Goal: Information Seeking & Learning: Learn about a topic

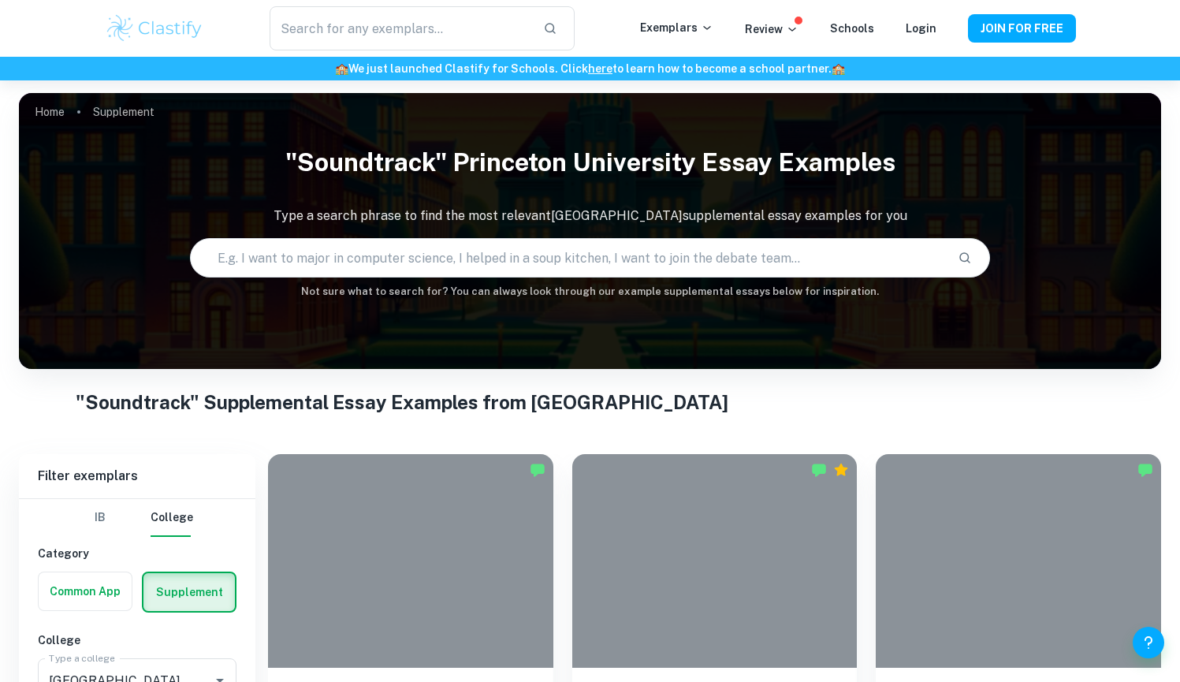
scroll to position [218, 0]
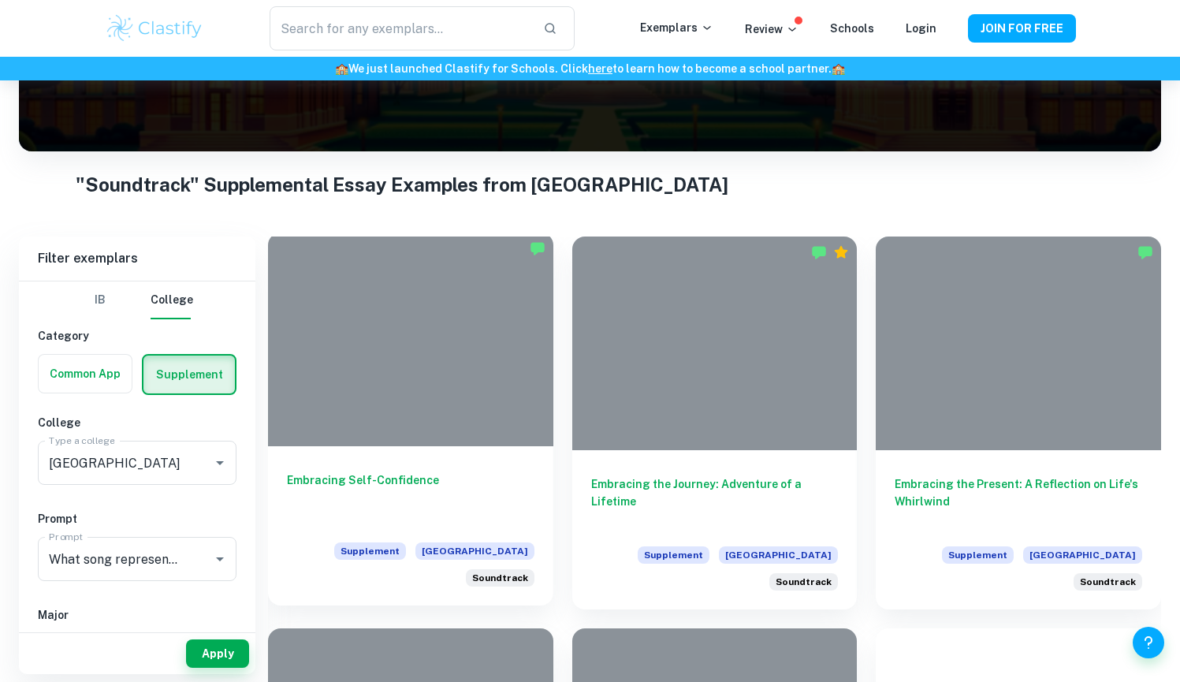
click at [342, 404] on div at bounding box center [410, 340] width 285 height 214
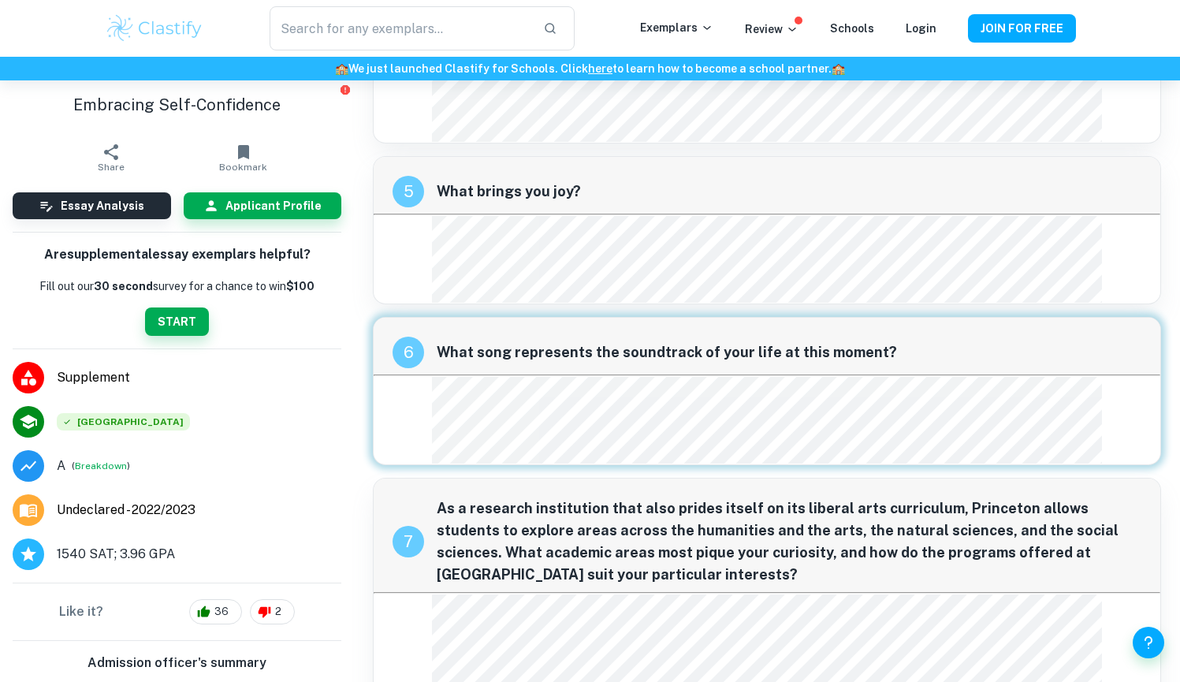
scroll to position [1463, 0]
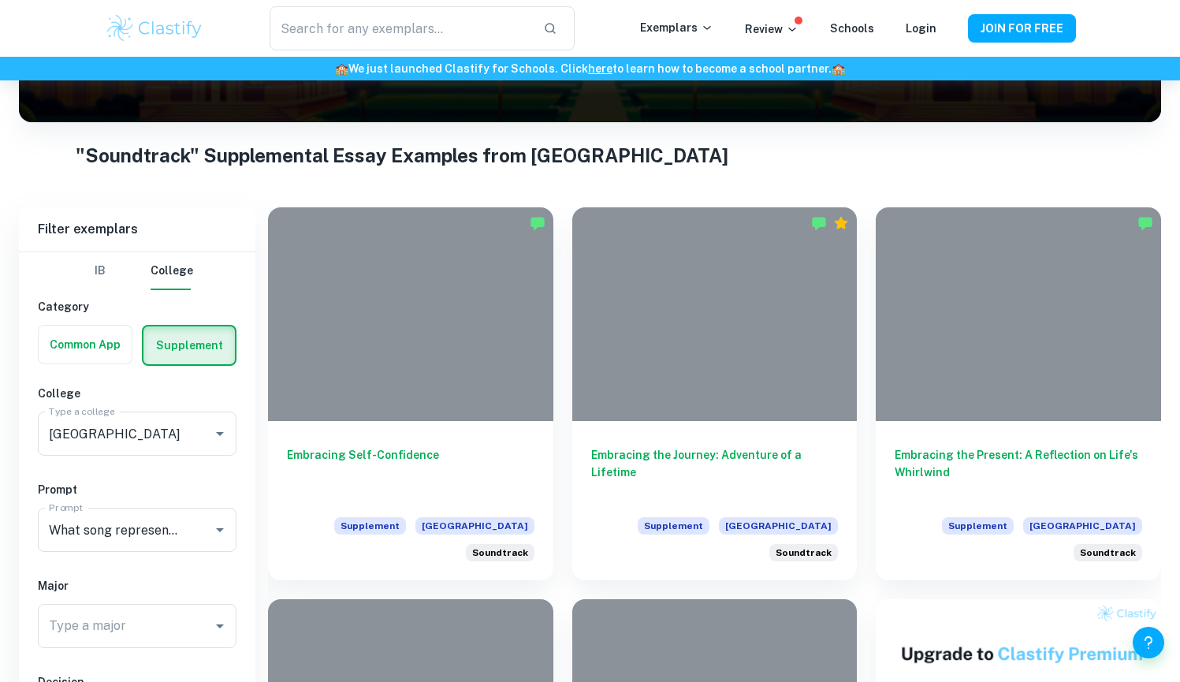
scroll to position [333, 0]
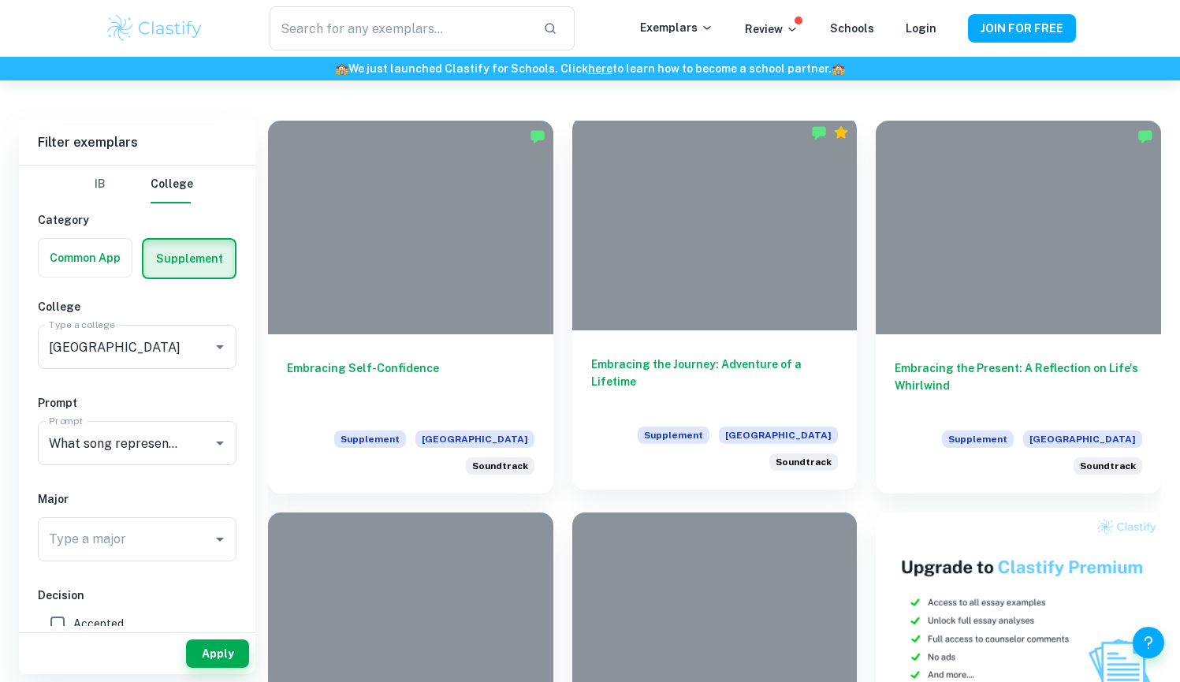
click at [735, 372] on h6 "Embracing the Journey: Adventure of a Lifetime" at bounding box center [715, 382] width 248 height 52
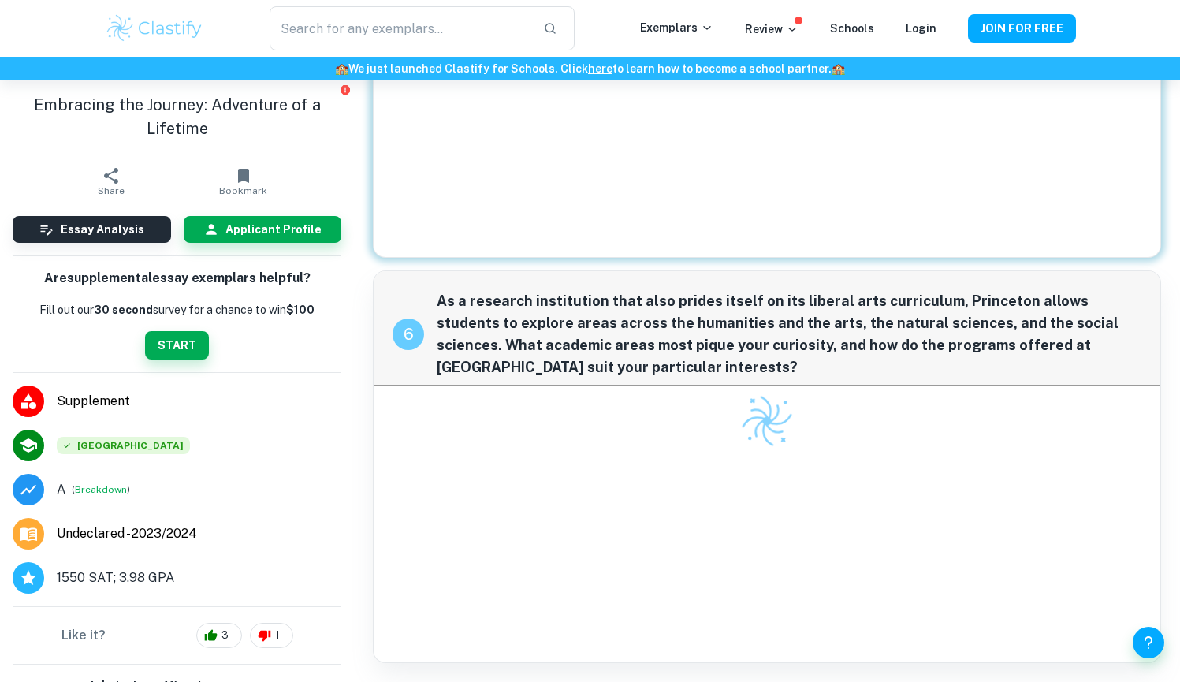
scroll to position [1477, 0]
